Goal: Transaction & Acquisition: Purchase product/service

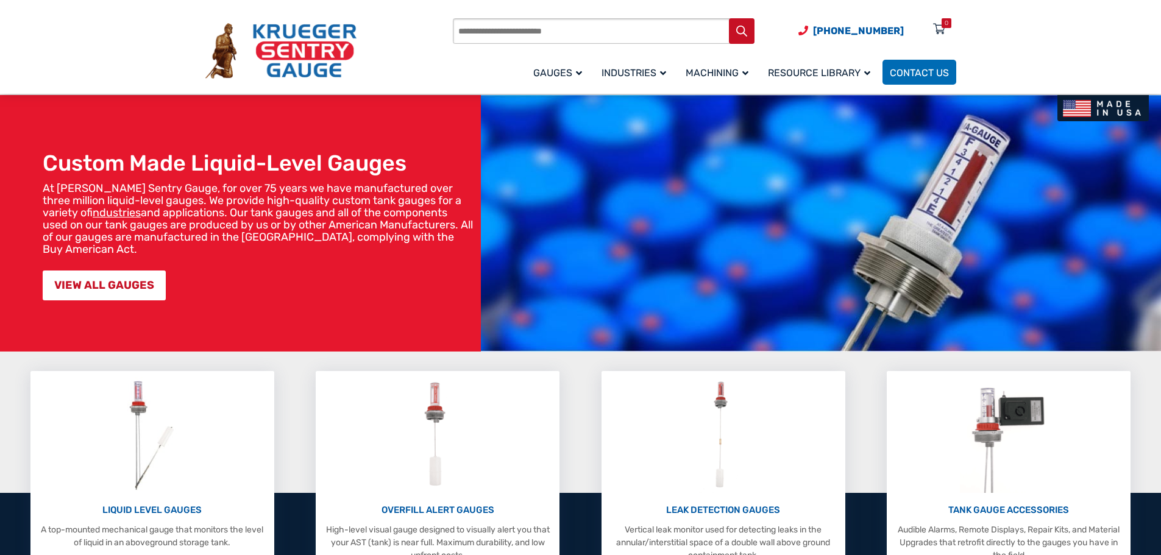
scroll to position [61, 0]
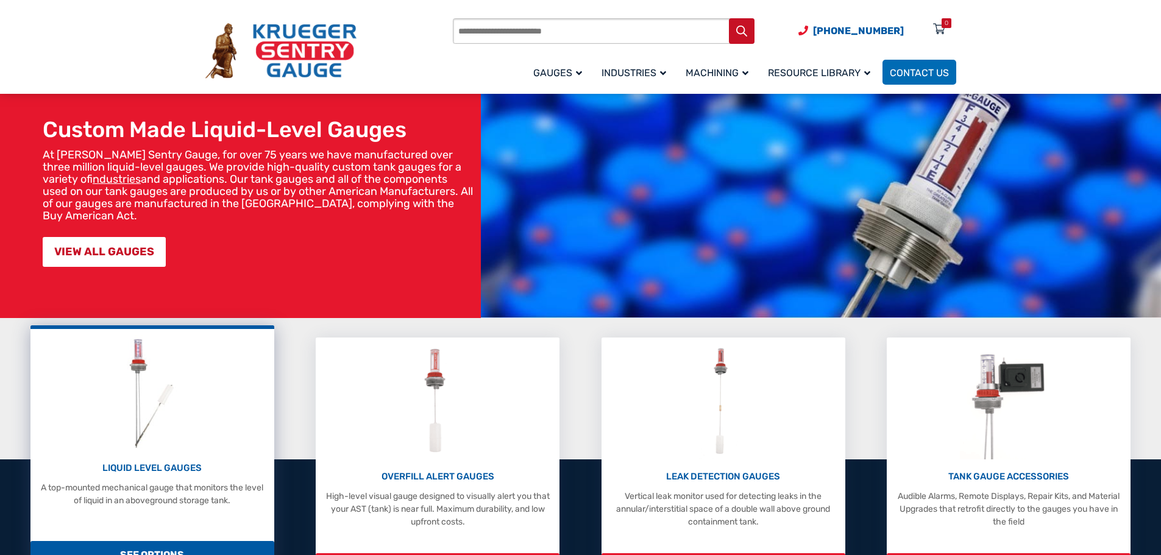
click at [183, 434] on img at bounding box center [151, 393] width 65 height 116
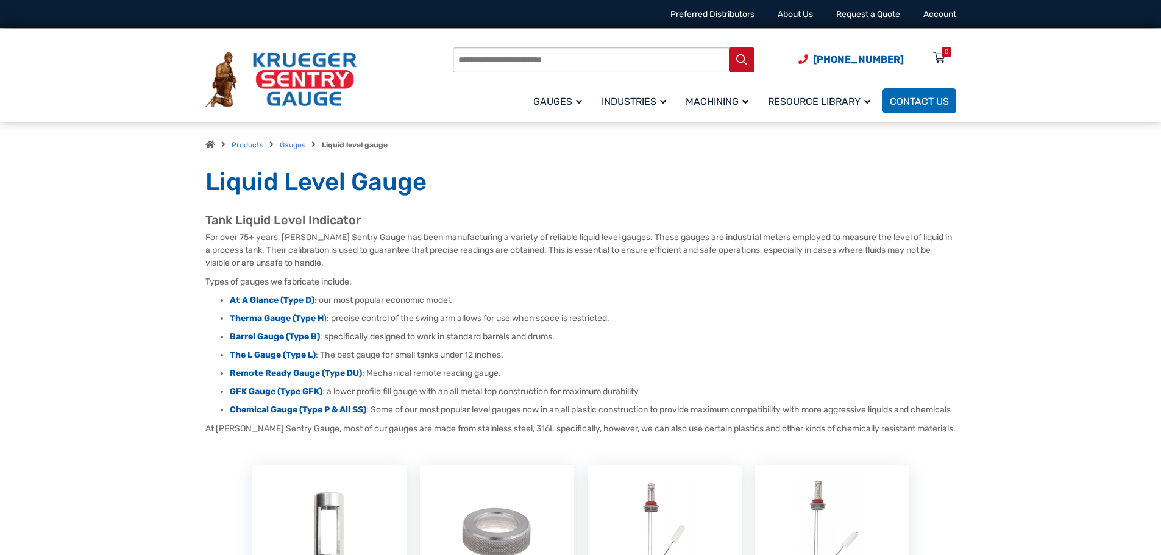
click at [260, 306] on li "At A Glance (Type D) : our most popular economic model." at bounding box center [593, 300] width 727 height 12
click at [262, 300] on strong "At A Glance (Type D)" at bounding box center [272, 300] width 85 height 10
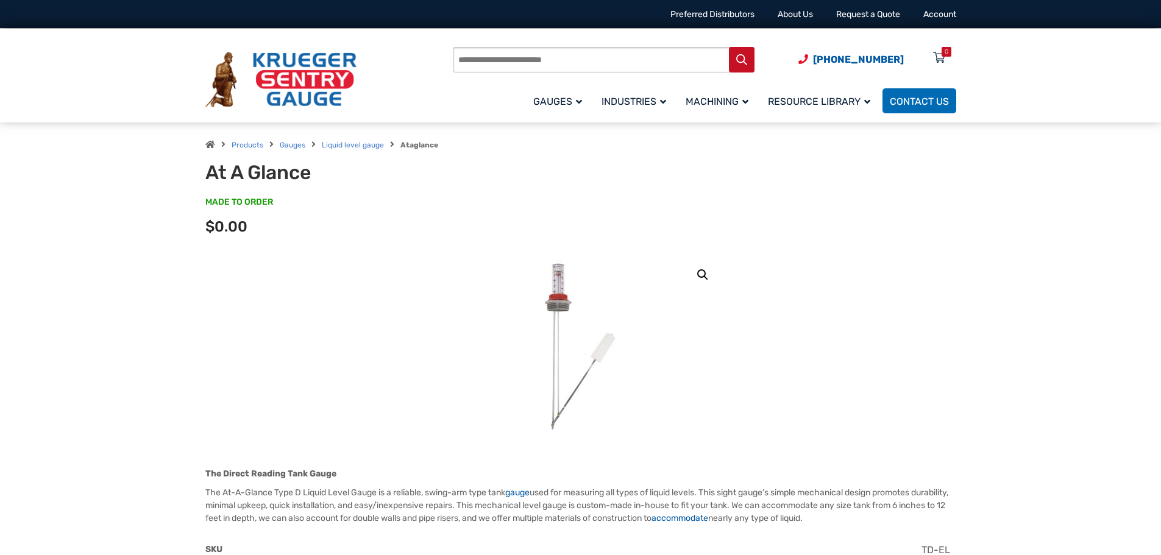
scroll to position [61, 0]
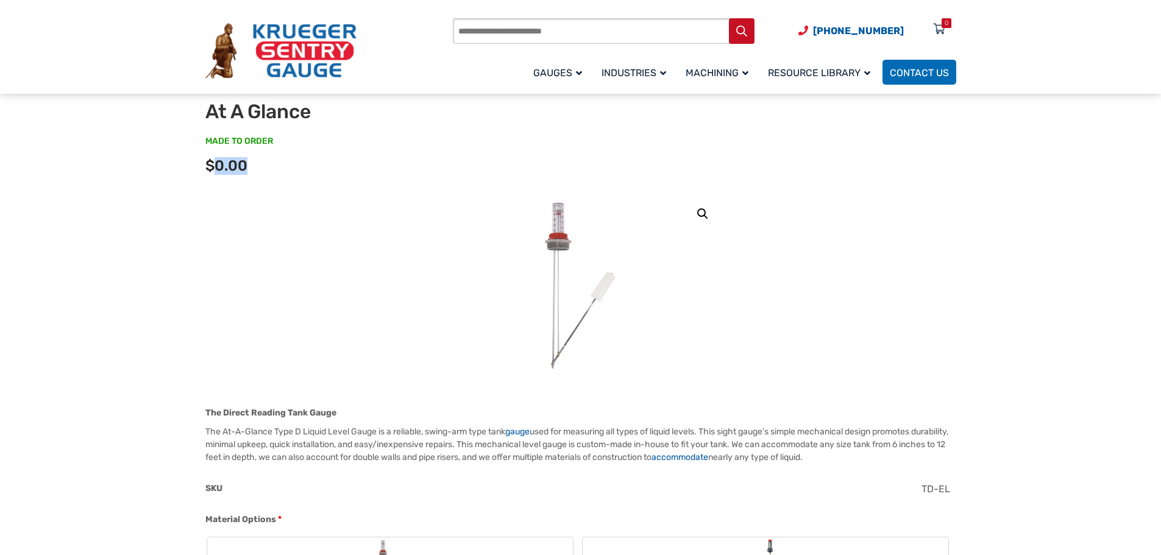
drag, startPoint x: 216, startPoint y: 166, endPoint x: 246, endPoint y: 160, distance: 29.9
click at [246, 160] on span "$0.00" at bounding box center [226, 165] width 42 height 17
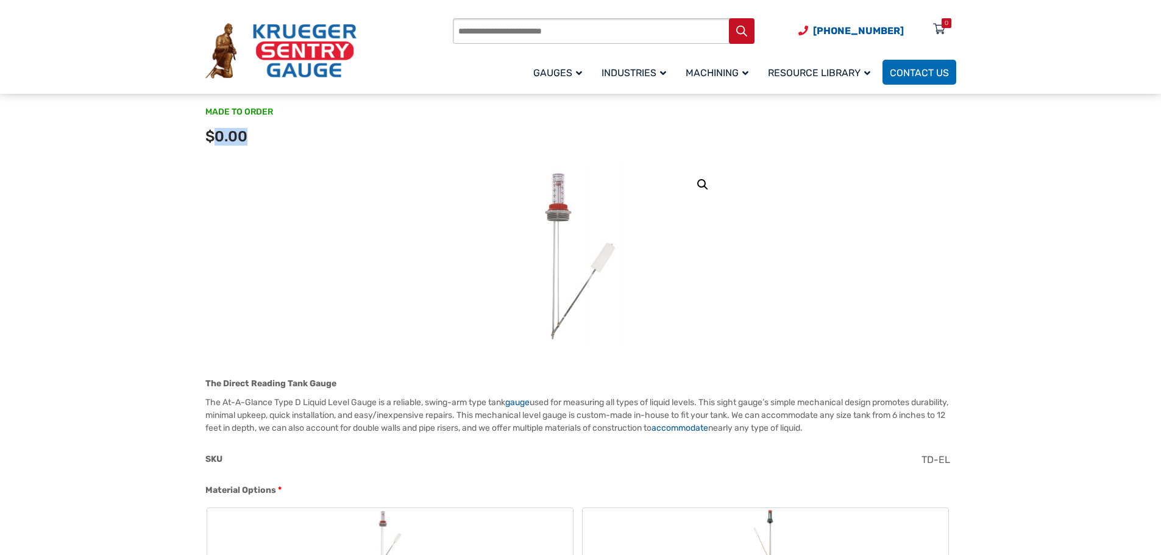
scroll to position [122, 0]
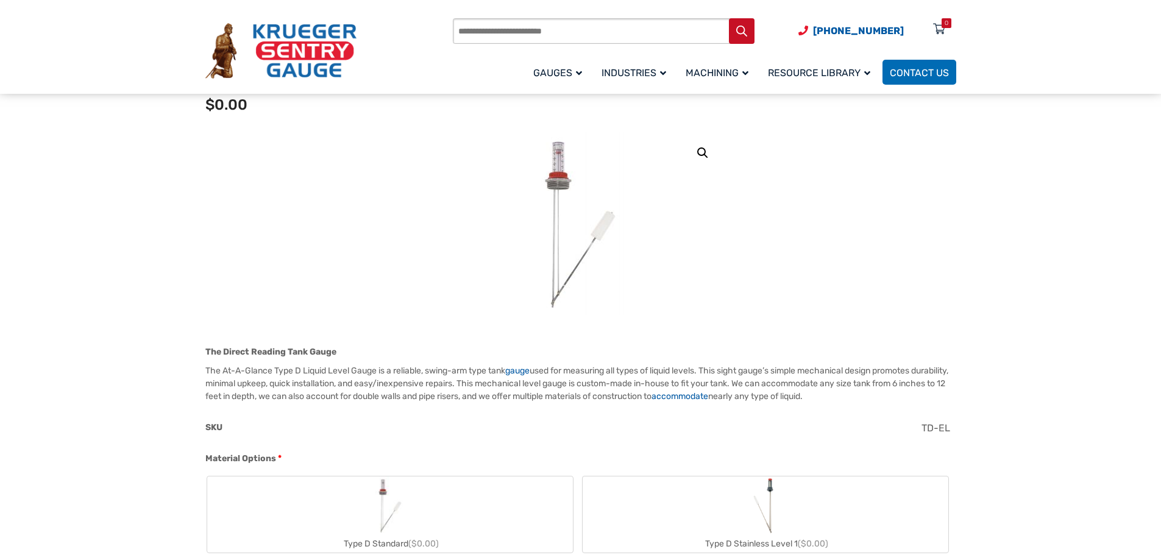
click at [631, 396] on p "The At-A-Glance Type D Liquid Level Gauge is a reliable, swing-arm type tank ga…" at bounding box center [580, 384] width 751 height 38
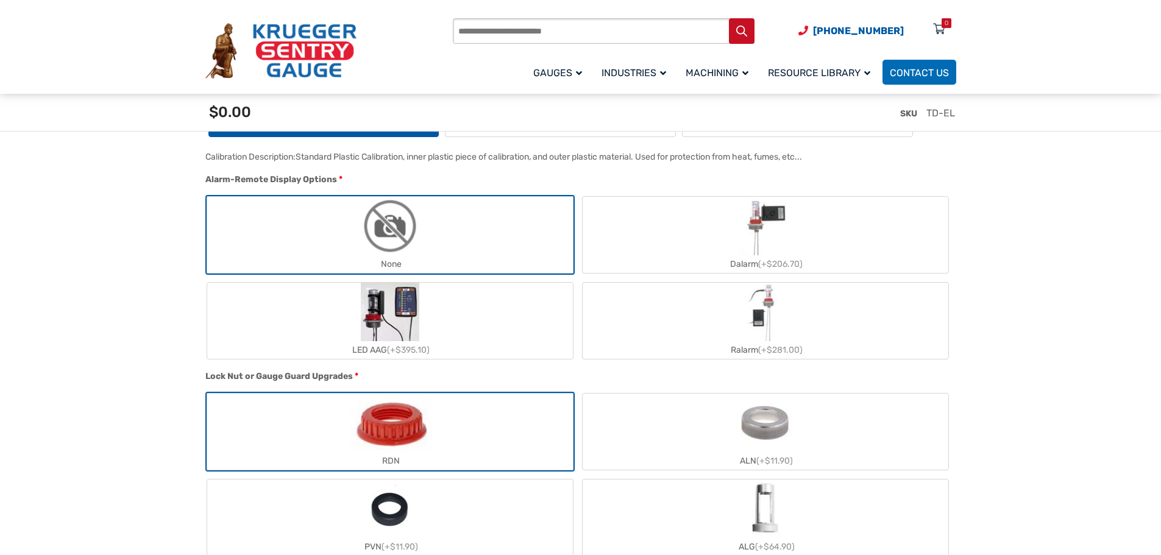
scroll to position [793, 0]
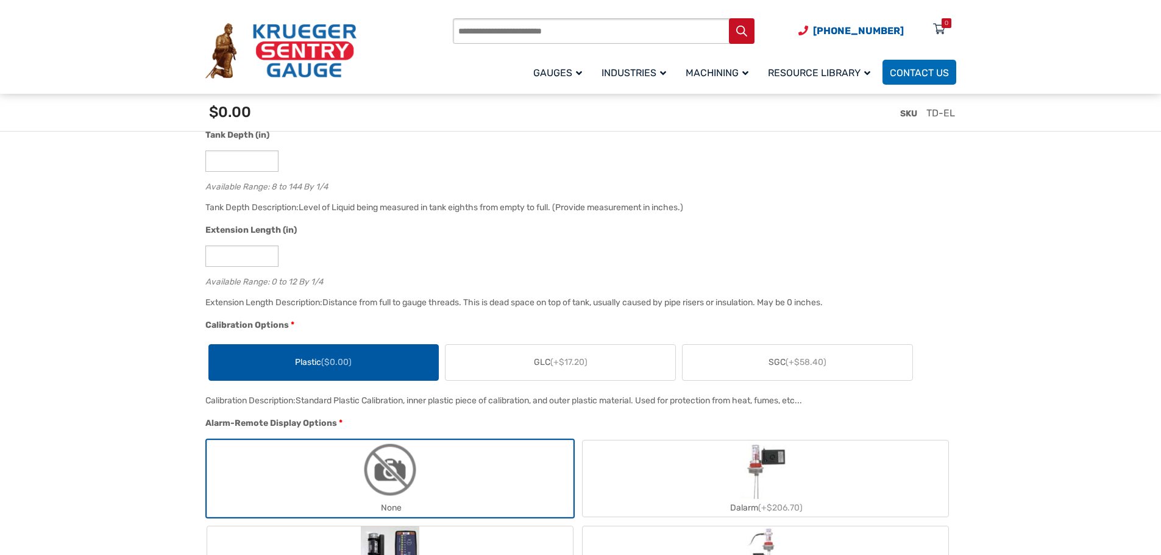
click at [654, 244] on div "Extension Length (in) * Available Range: 0 to 12 By 1/4" at bounding box center [577, 259] width 751 height 71
